Goal: Task Accomplishment & Management: Manage account settings

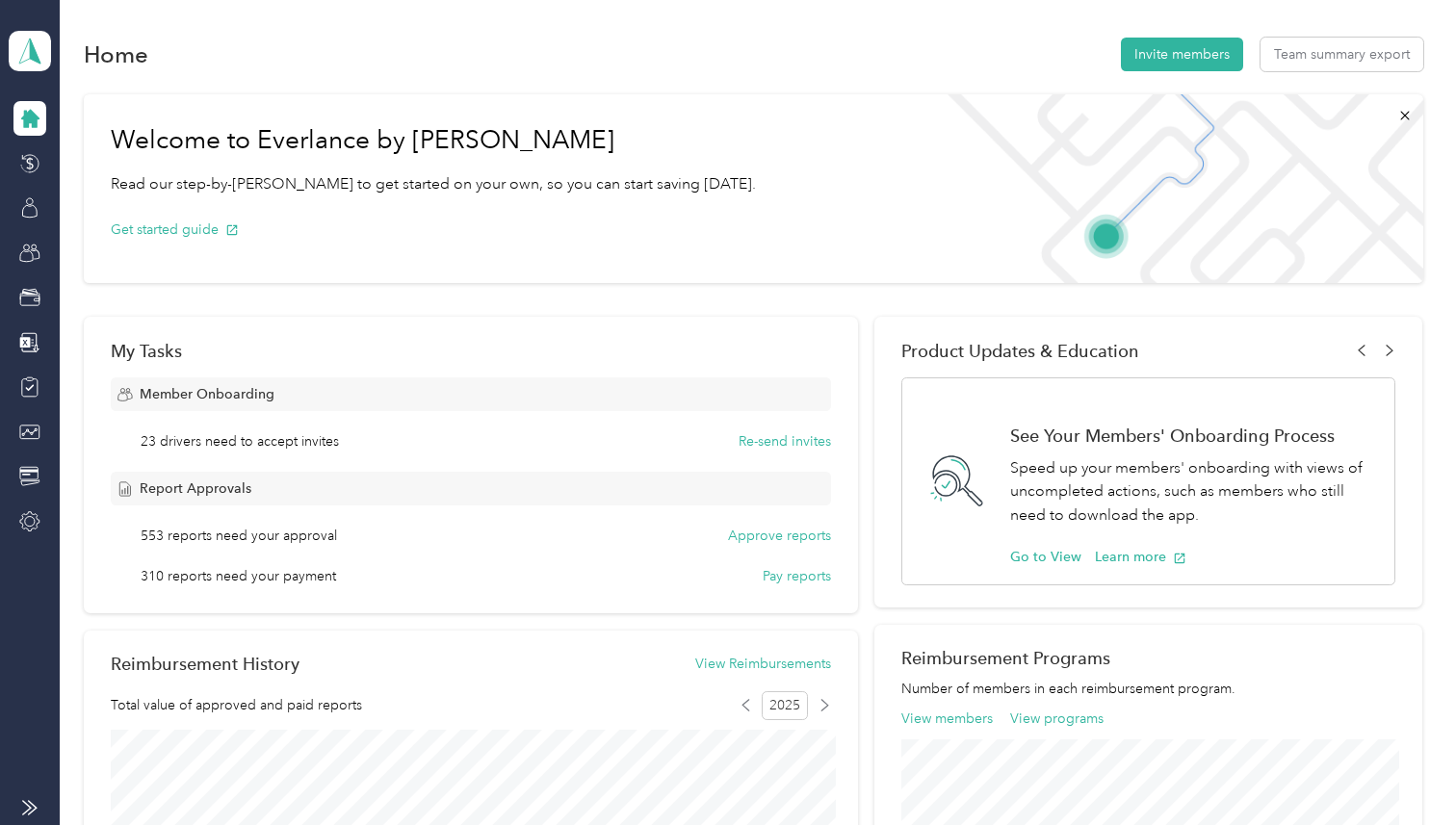
click at [8, 59] on aside "Everlance Team Team dashboard" at bounding box center [29, 412] width 59 height 825
click at [32, 63] on span at bounding box center [29, 51] width 42 height 40
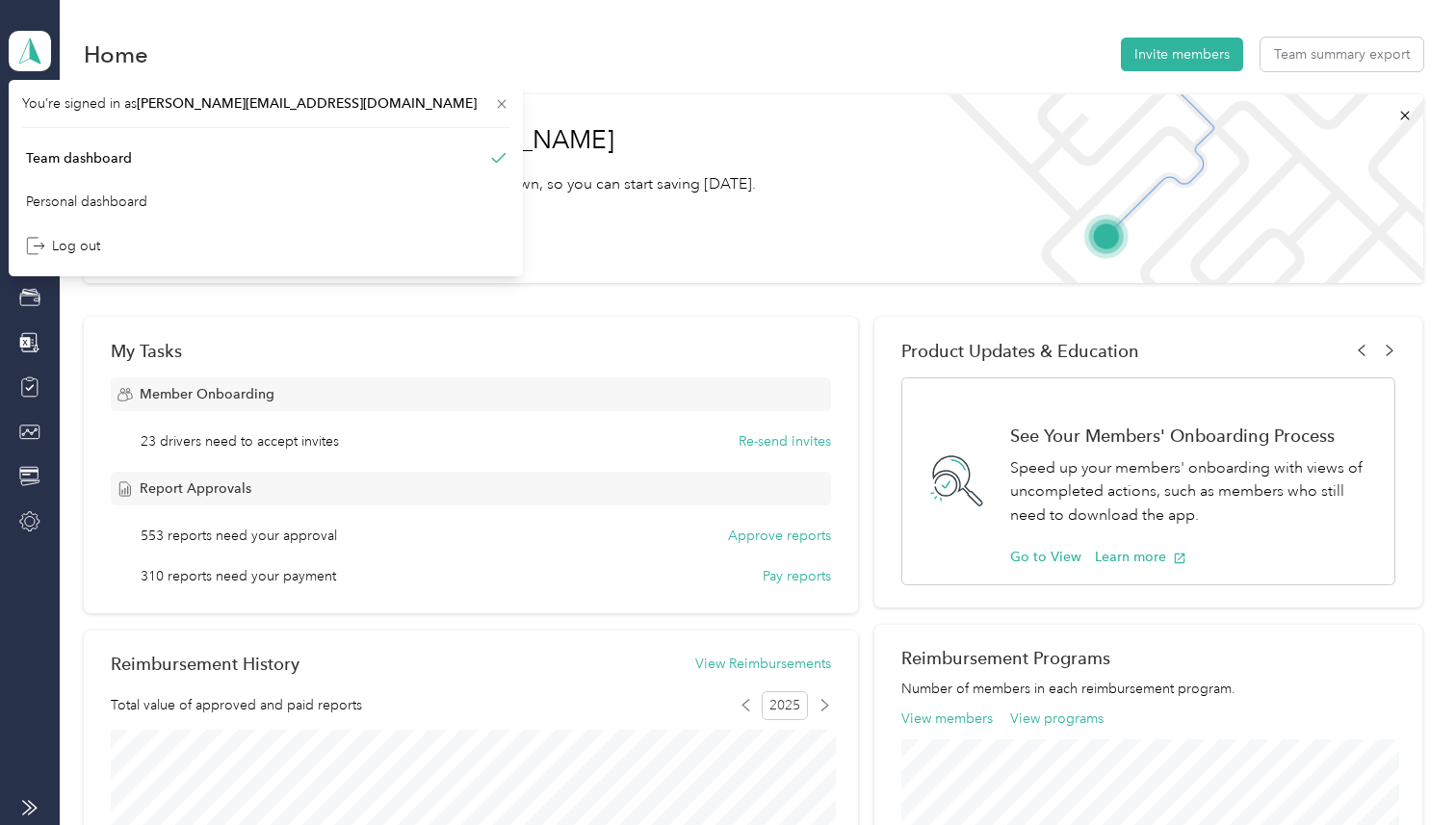
click at [155, 35] on div "Home Invite members Team summary export" at bounding box center [753, 54] width 1339 height 40
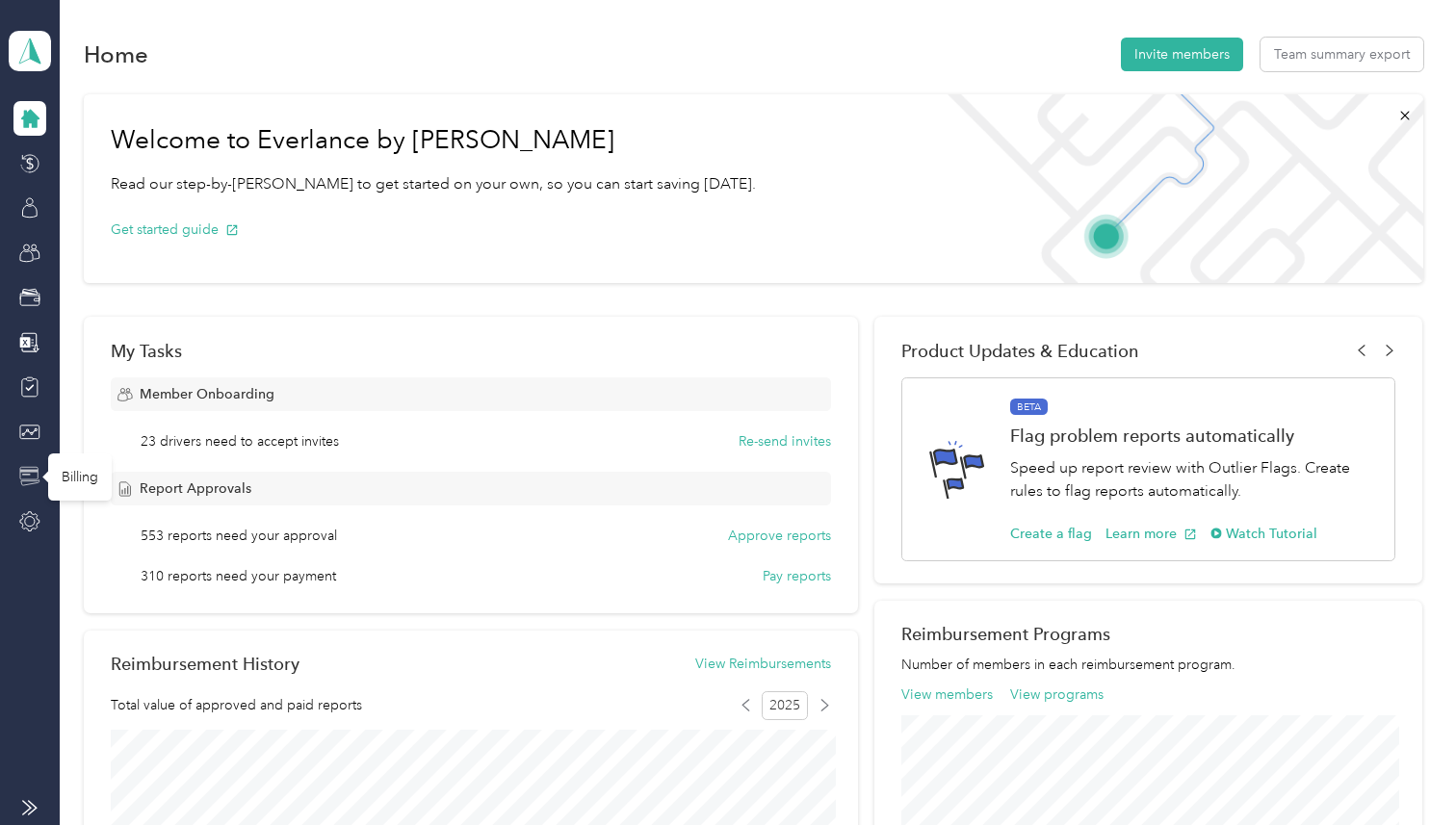
click at [36, 474] on icon at bounding box center [30, 477] width 21 height 21
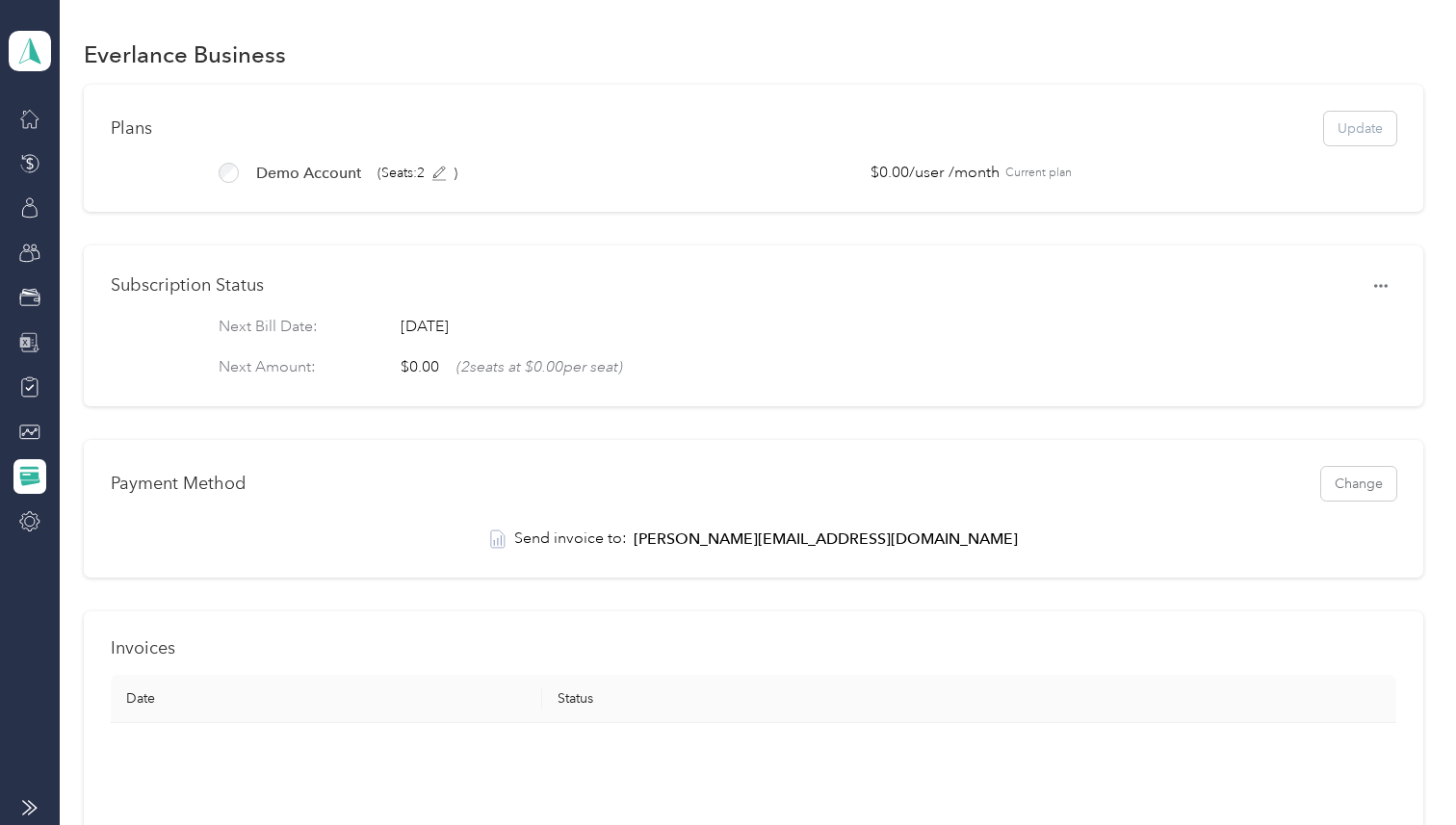
click at [38, 331] on div at bounding box center [30, 343] width 33 height 35
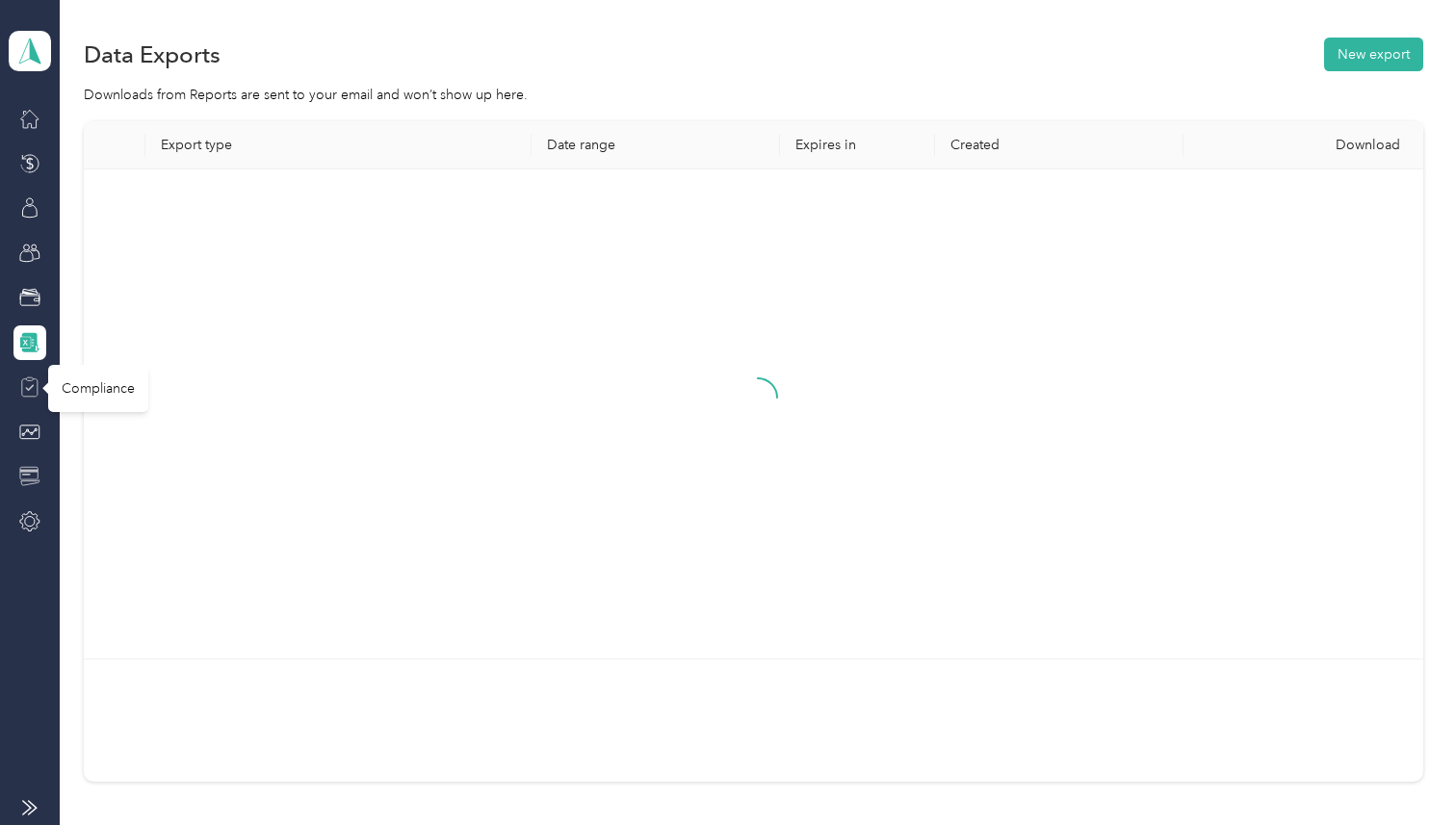
click at [26, 384] on icon at bounding box center [30, 387] width 21 height 21
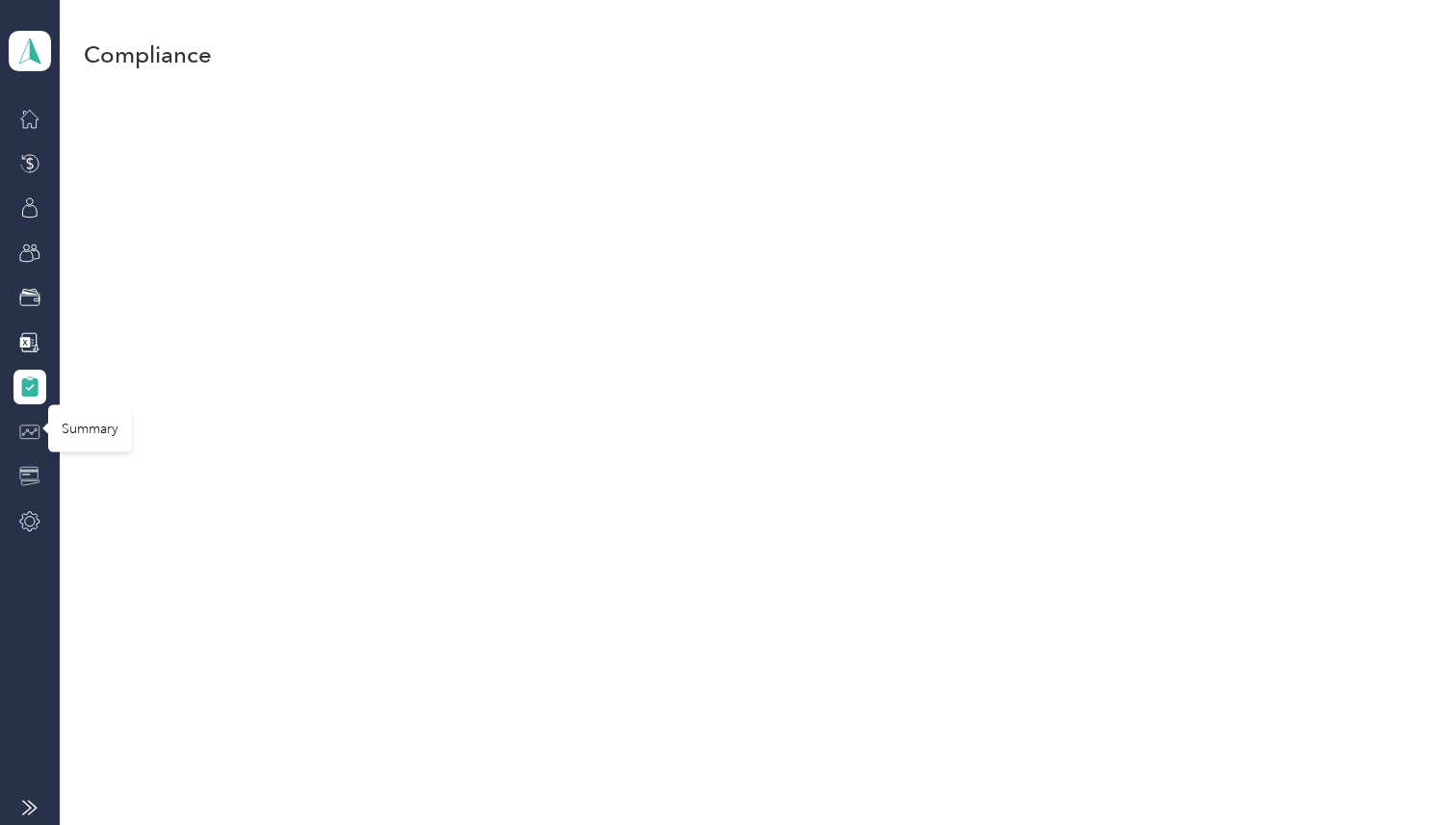
click at [27, 437] on icon at bounding box center [30, 431] width 20 height 14
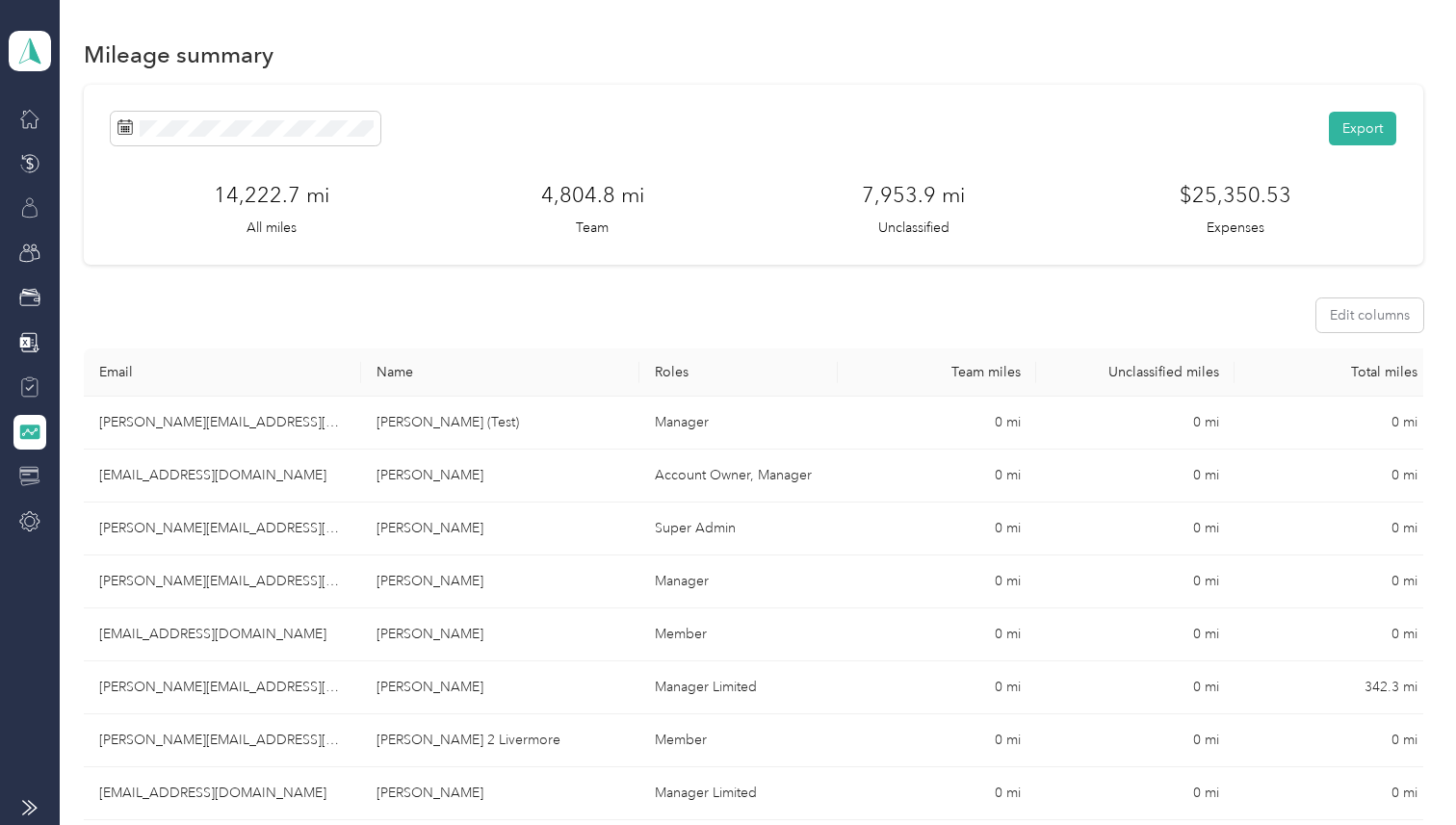
click at [30, 192] on div at bounding box center [30, 209] width 33 height 35
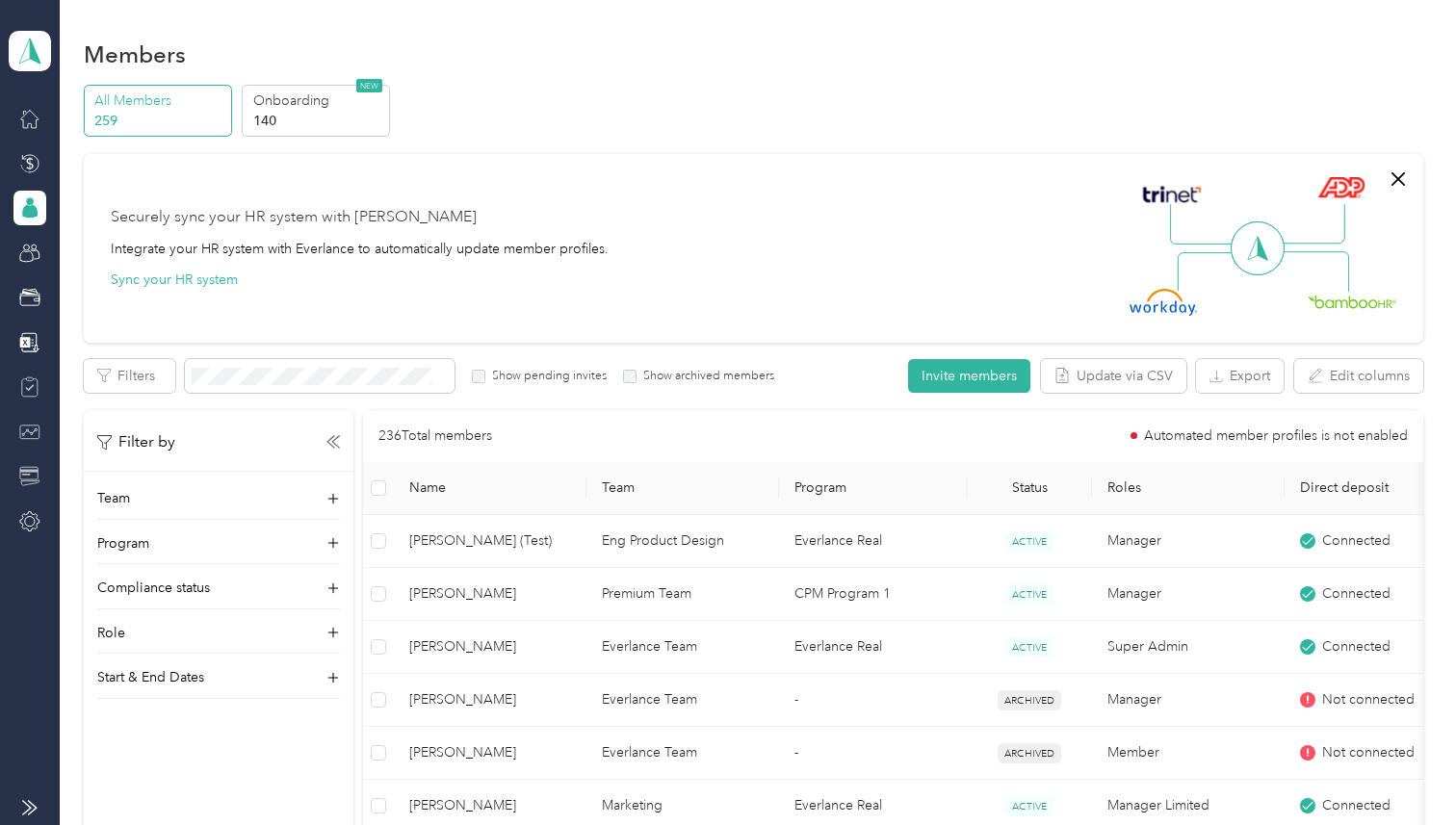
click at [337, 190] on div "Securely sync your HR system with Everlance Integrate your HR system with Everl…" at bounding box center [745, 249] width 1268 height 135
click at [147, 209] on div "Securely sync your HR system with [PERSON_NAME]" at bounding box center [294, 217] width 366 height 23
click at [181, 216] on div "Securely sync your HR system with [PERSON_NAME]" at bounding box center [294, 217] width 366 height 23
click at [199, 216] on div "Securely sync your HR system with [PERSON_NAME]" at bounding box center [294, 217] width 366 height 23
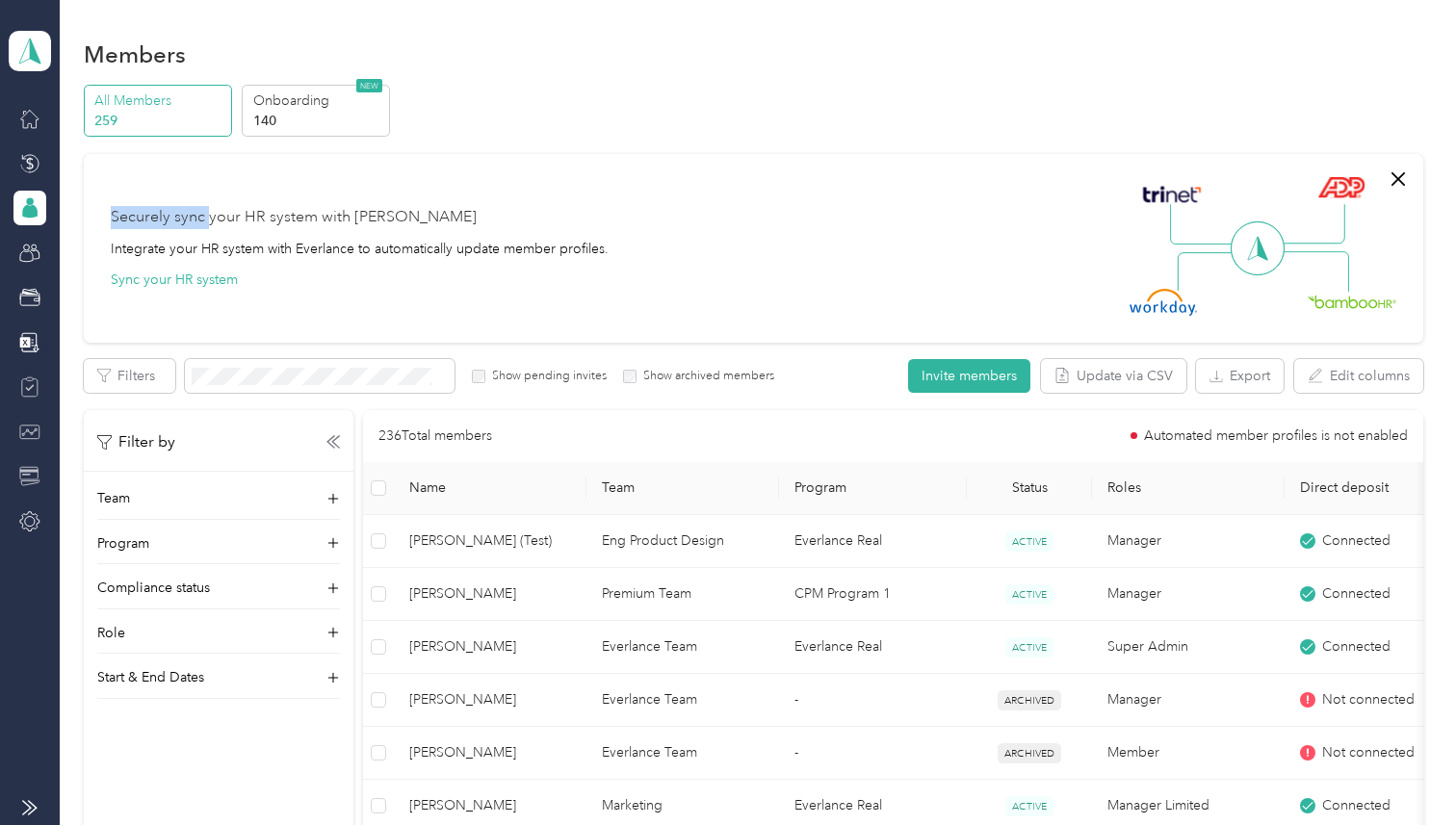
click at [207, 216] on div "Securely sync your HR system with [PERSON_NAME]" at bounding box center [294, 217] width 366 height 23
click at [267, 214] on div "Securely sync your HR system with [PERSON_NAME]" at bounding box center [294, 217] width 366 height 23
click at [378, 221] on div "Securely sync your HR system with [PERSON_NAME]" at bounding box center [294, 217] width 366 height 23
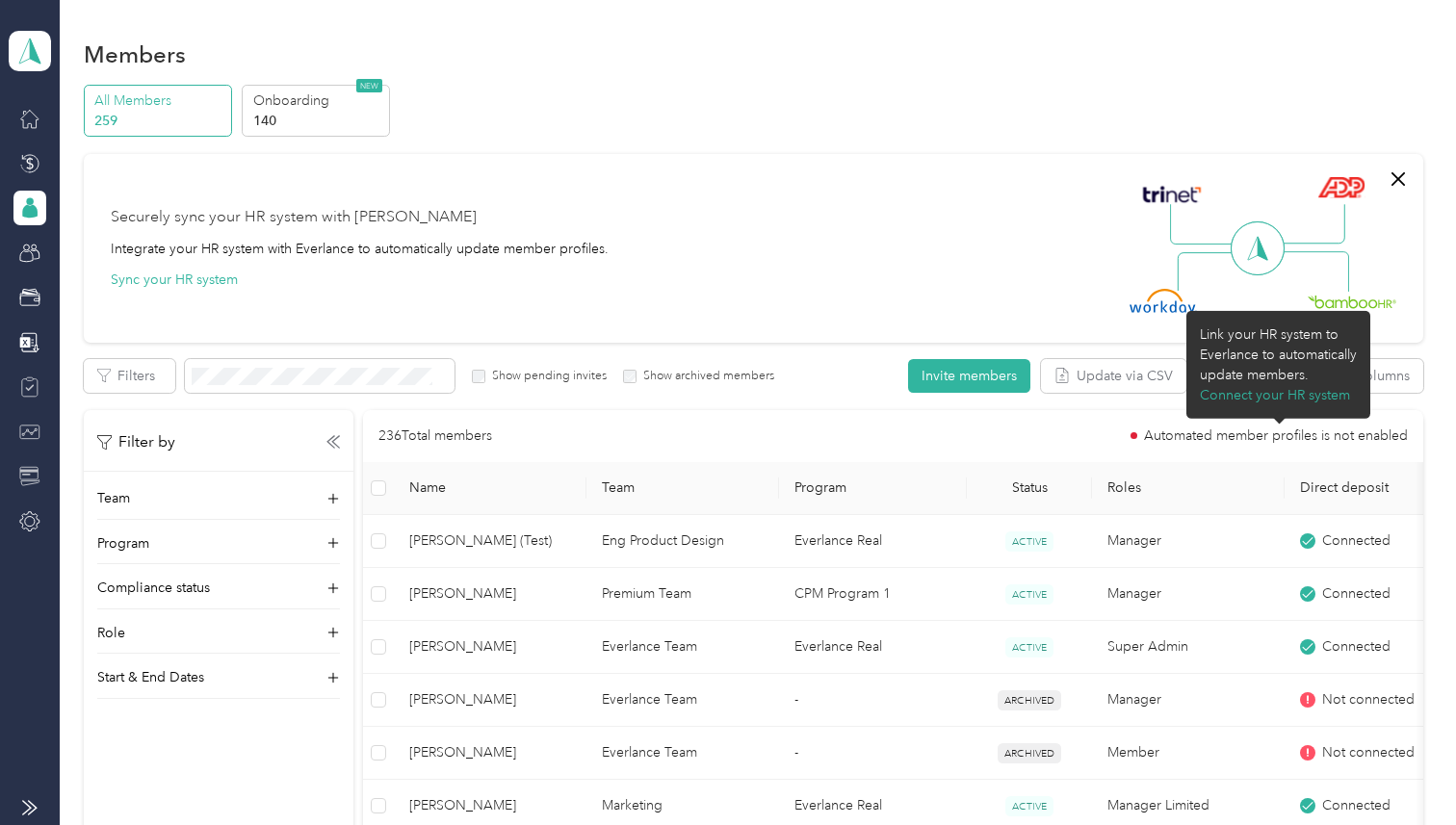
click at [1302, 430] on span "Automated member profiles is not enabled" at bounding box center [1276, 436] width 264 height 14
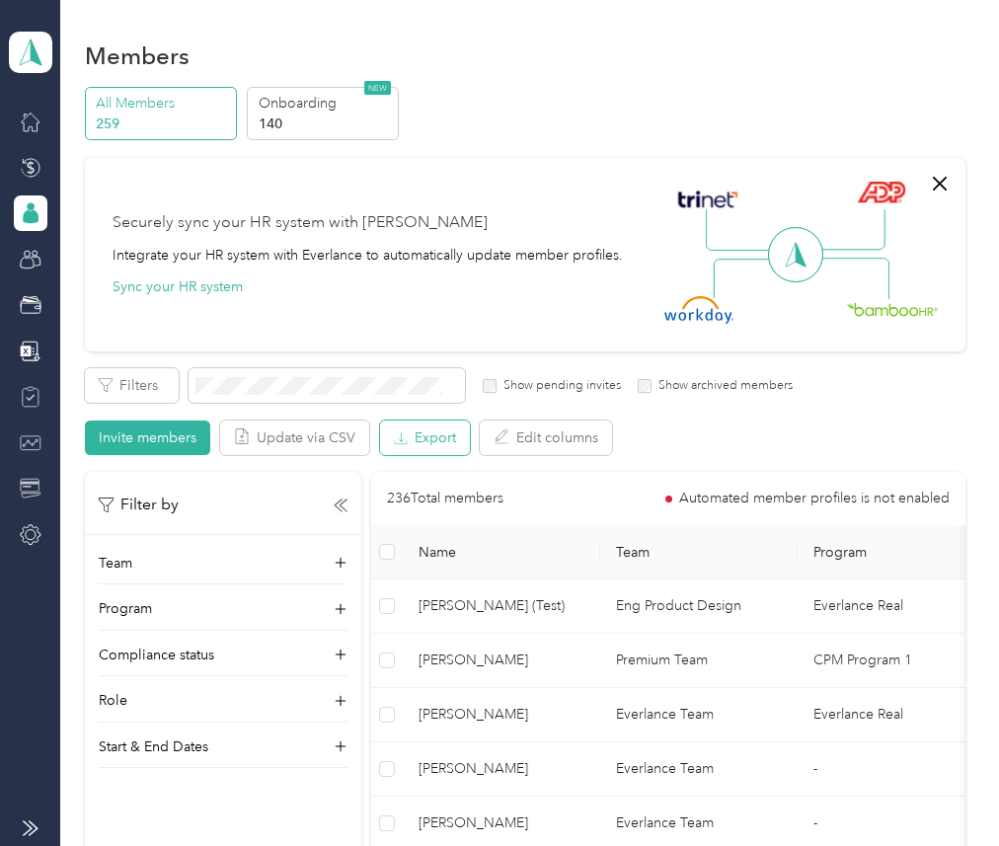
click at [412, 440] on button "Export" at bounding box center [425, 438] width 90 height 35
click at [423, 424] on button "Export" at bounding box center [425, 438] width 90 height 35
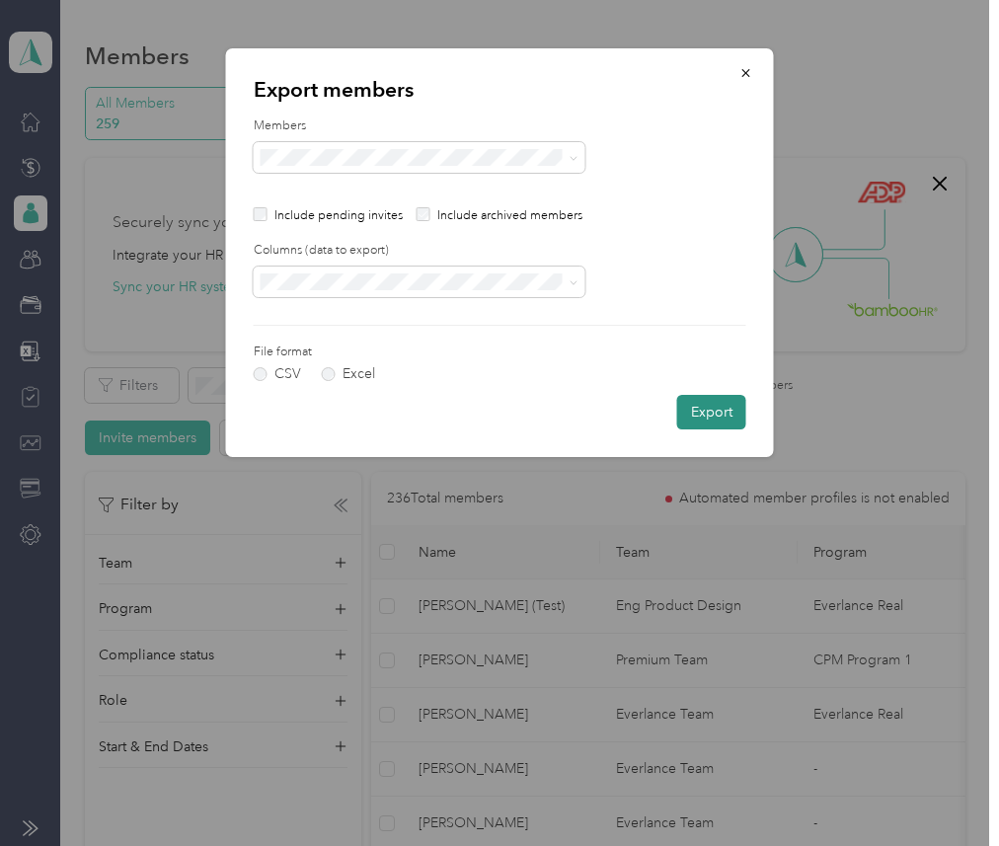
click at [700, 414] on button "Export" at bounding box center [711, 412] width 69 height 35
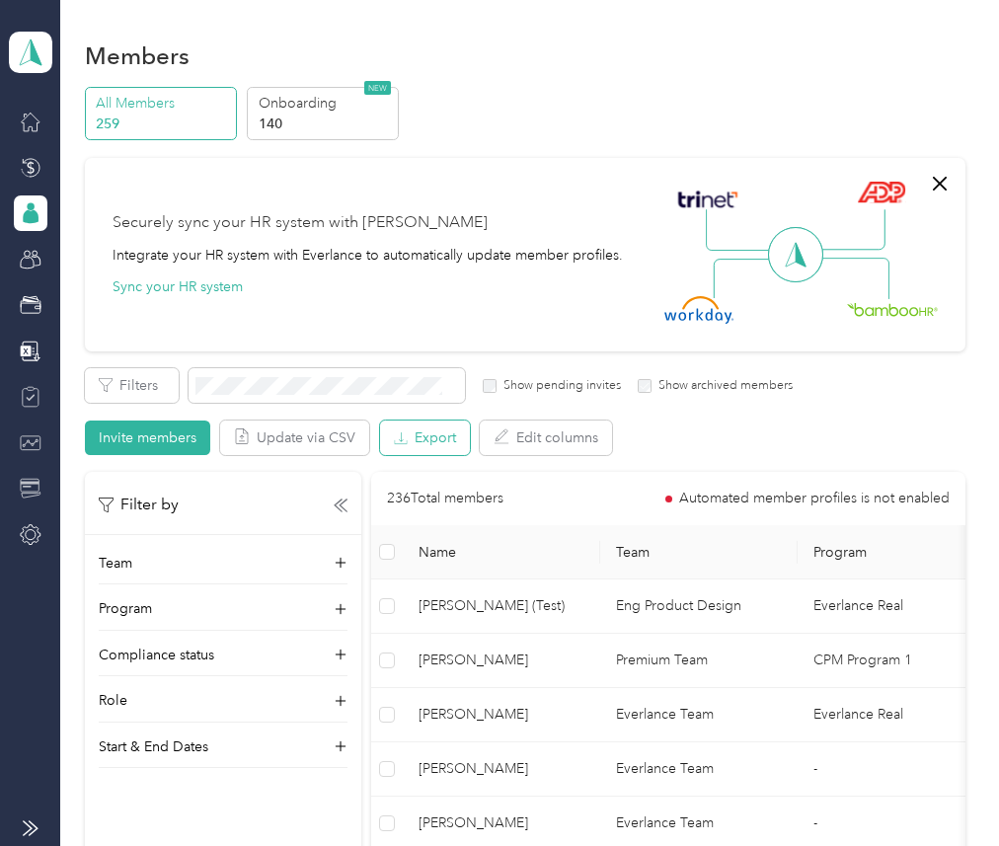
click at [429, 436] on button "Export" at bounding box center [425, 438] width 90 height 35
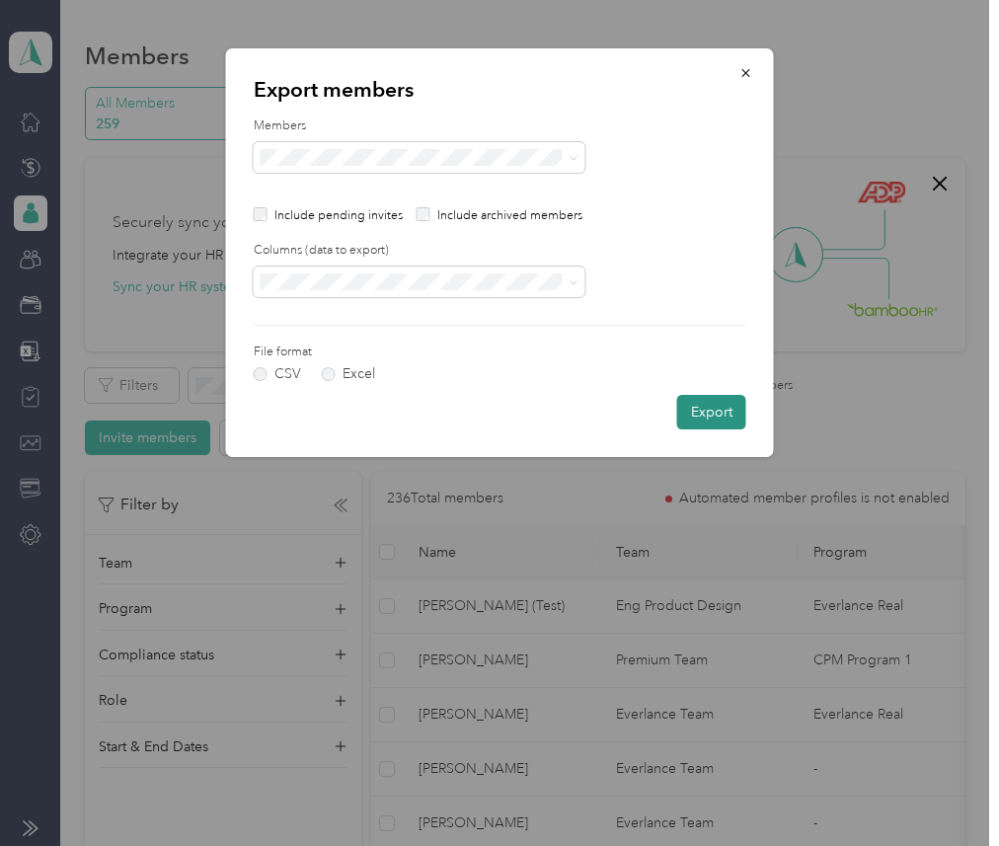
click at [716, 424] on button "Export" at bounding box center [711, 412] width 69 height 35
